Goal: Task Accomplishment & Management: Manage account settings

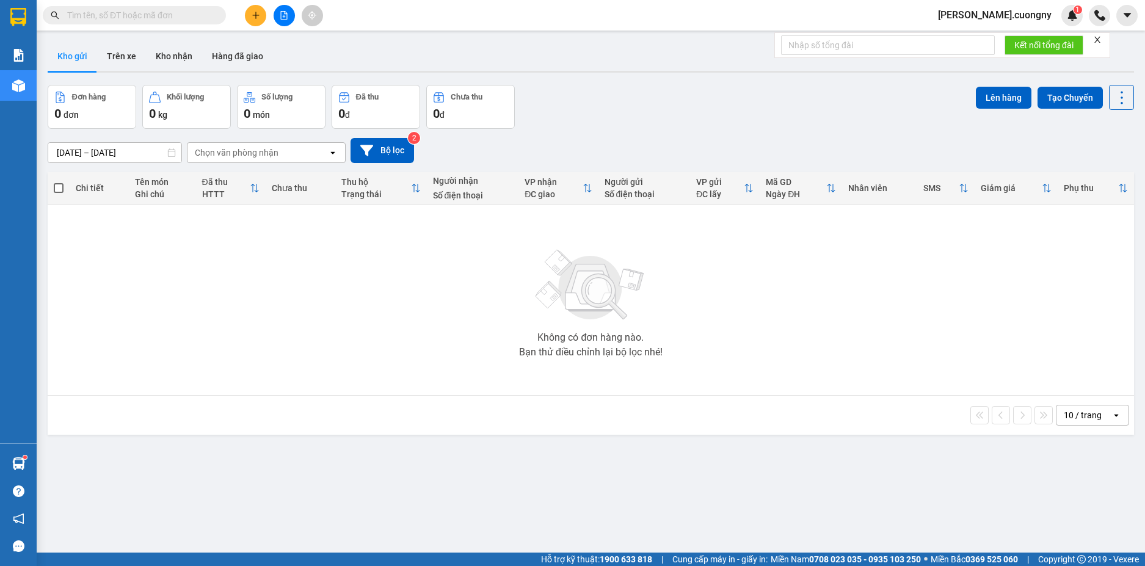
click at [202, 16] on input "text" at bounding box center [139, 15] width 144 height 13
paste input "0705259678"
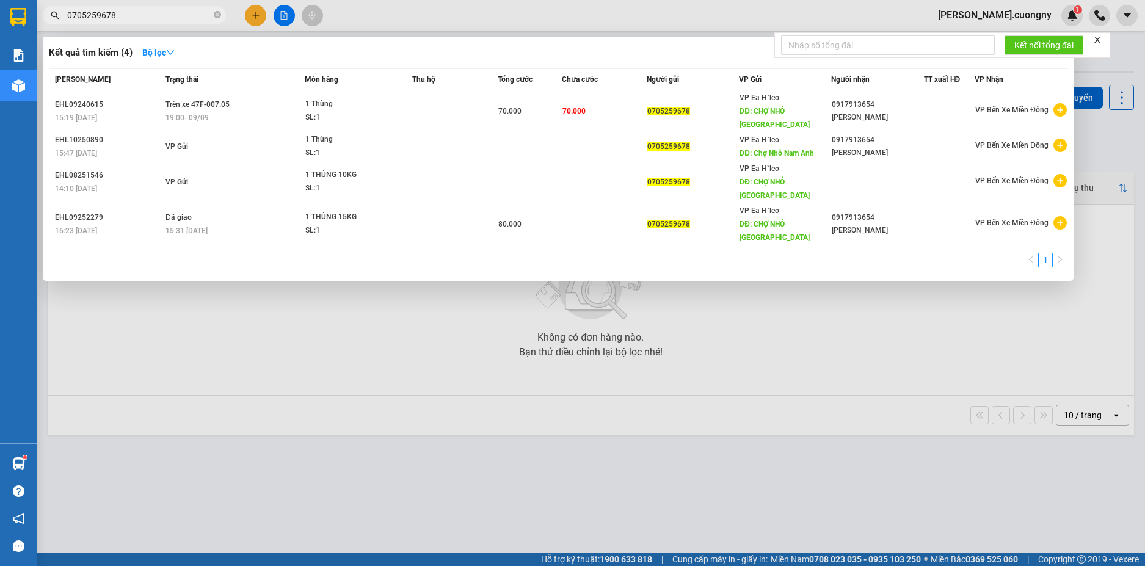
type input "0705259678"
click at [316, 302] on div at bounding box center [572, 283] width 1145 height 566
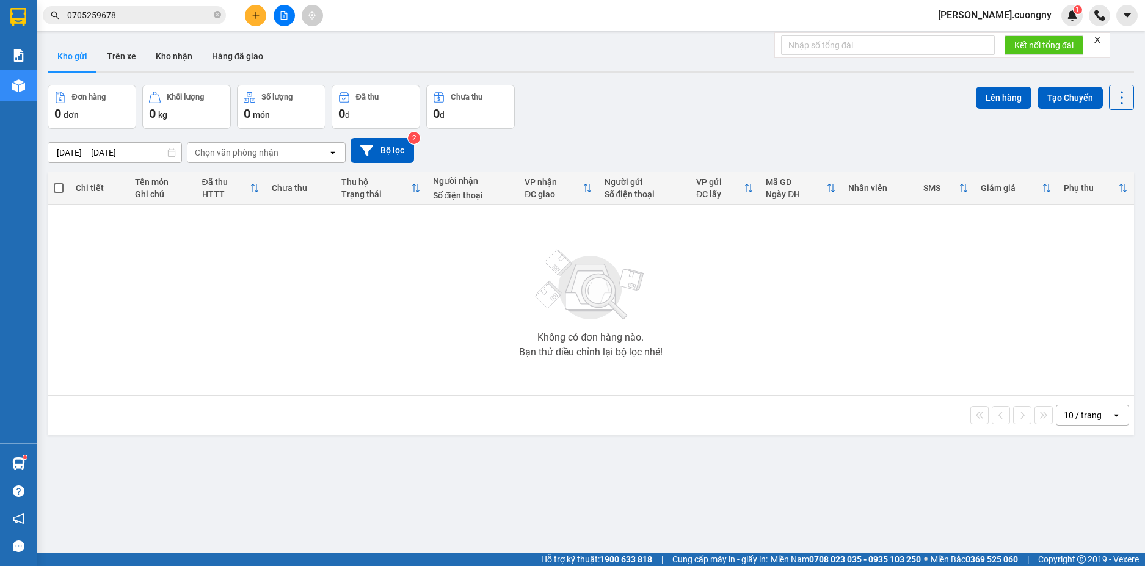
click at [909, 488] on div "ver 1.8.146 Kho gửi Trên xe Kho nhận Hàng đã giao Đơn hàng 0 đơn Khối lượng 0 k…" at bounding box center [591, 320] width 1096 height 566
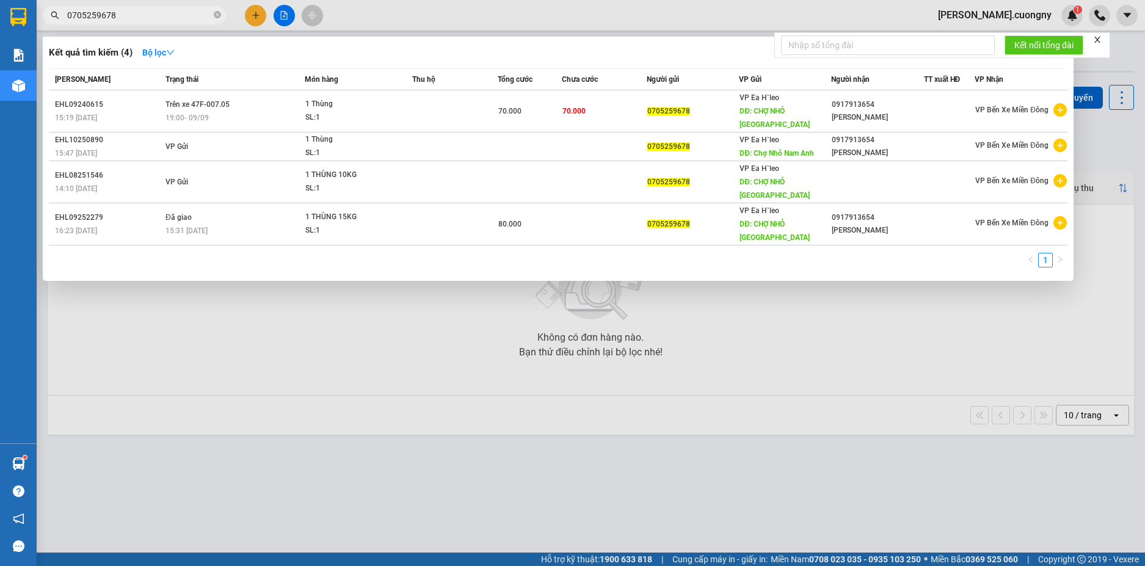
click at [150, 16] on input "0705259678" at bounding box center [139, 15] width 144 height 13
click at [652, 400] on div at bounding box center [572, 283] width 1145 height 566
click at [163, 17] on input "0705259678" at bounding box center [139, 15] width 144 height 13
click at [126, 16] on input "0705259678" at bounding box center [139, 15] width 144 height 13
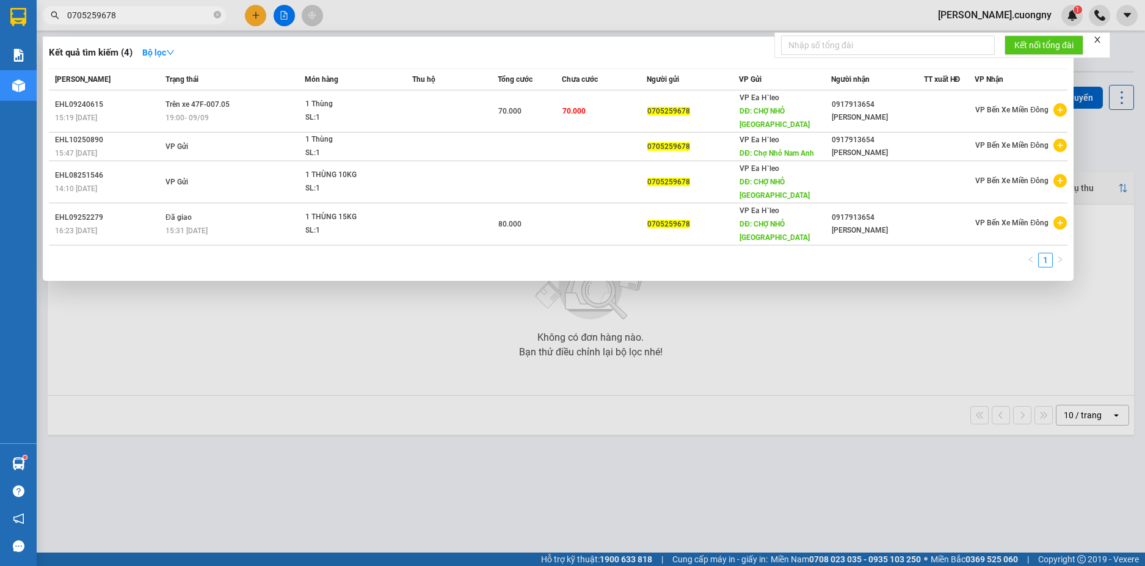
drag, startPoint x: 97, startPoint y: 16, endPoint x: 814, endPoint y: 324, distance: 780.3
click at [814, 368] on div at bounding box center [572, 283] width 1145 height 566
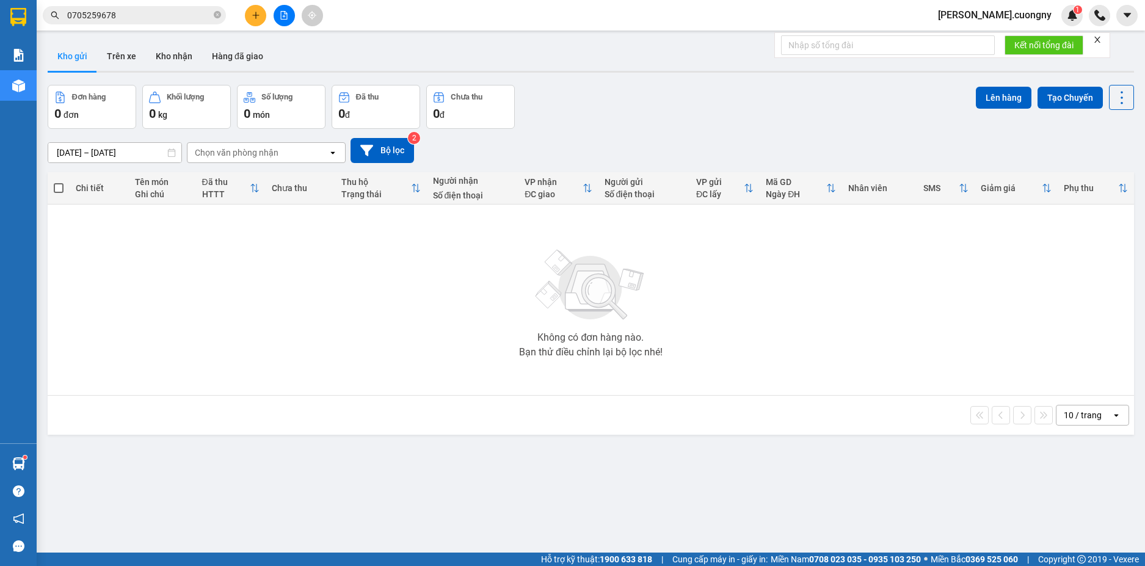
click at [105, 15] on input "0705259678" at bounding box center [139, 15] width 144 height 13
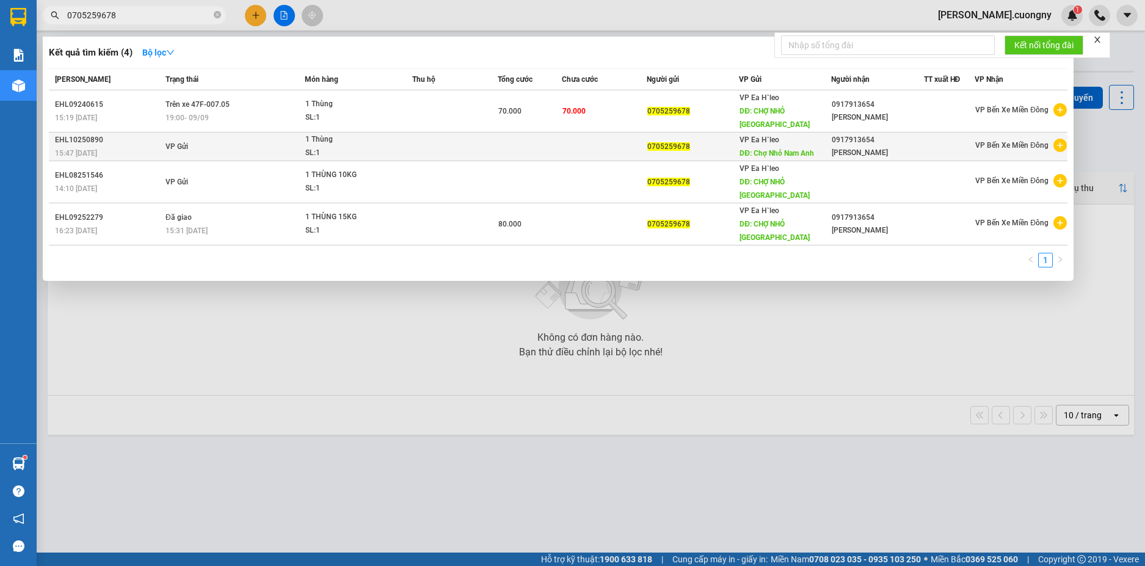
click at [834, 147] on div "[PERSON_NAME]" at bounding box center [876, 153] width 91 height 13
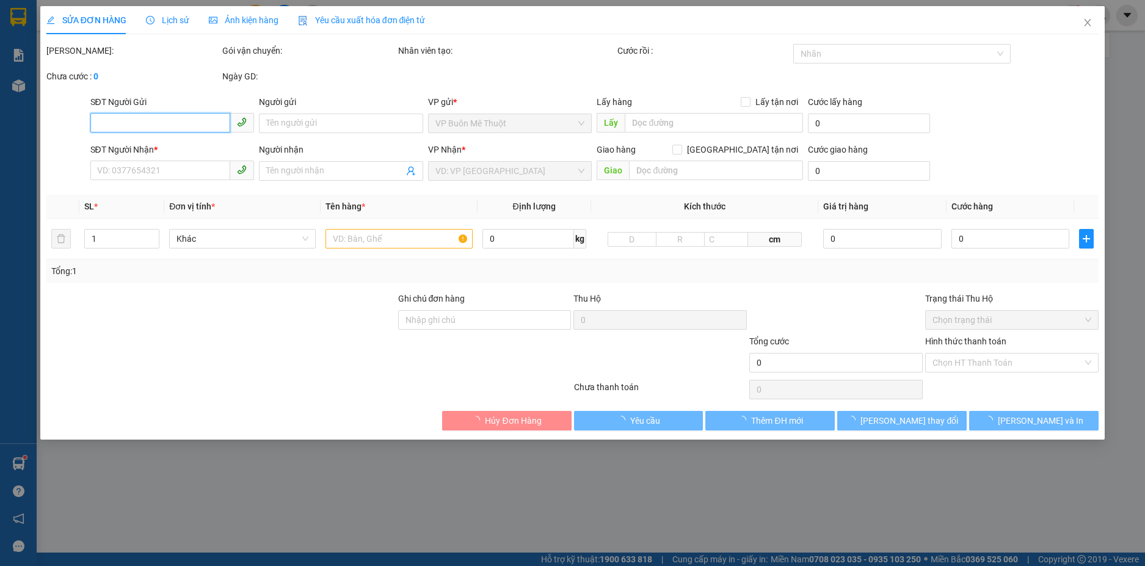
type input "0705259678"
type input "Chợ Nhỏ Nam Anh"
type input "0917913654"
type input "[PERSON_NAME]"
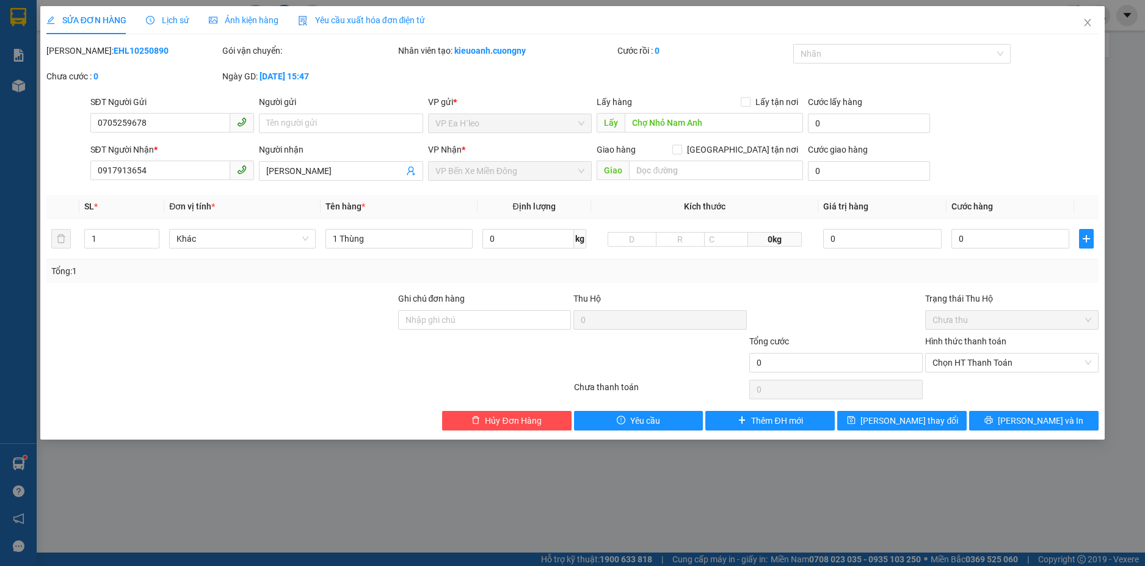
drag, startPoint x: 397, startPoint y: 490, endPoint x: 399, endPoint y: 471, distance: 19.0
click at [397, 490] on div "SỬA ĐƠN HÀNG Lịch sử Ảnh kiện hàng Yêu cầu xuất hóa đơn điện tử Total Paid Fee …" at bounding box center [572, 283] width 1145 height 566
